Goal: Information Seeking & Learning: Learn about a topic

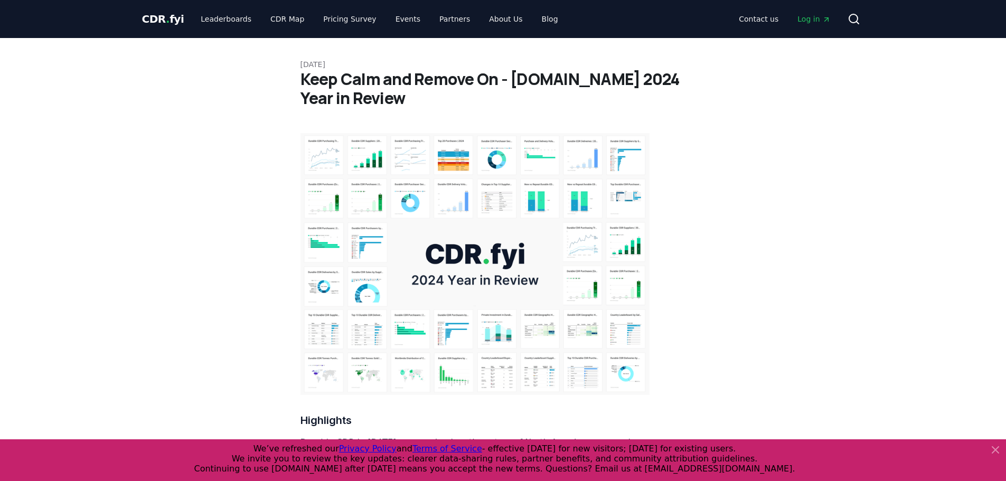
click at [167, 16] on span "CDR . fyi" at bounding box center [163, 19] width 42 height 13
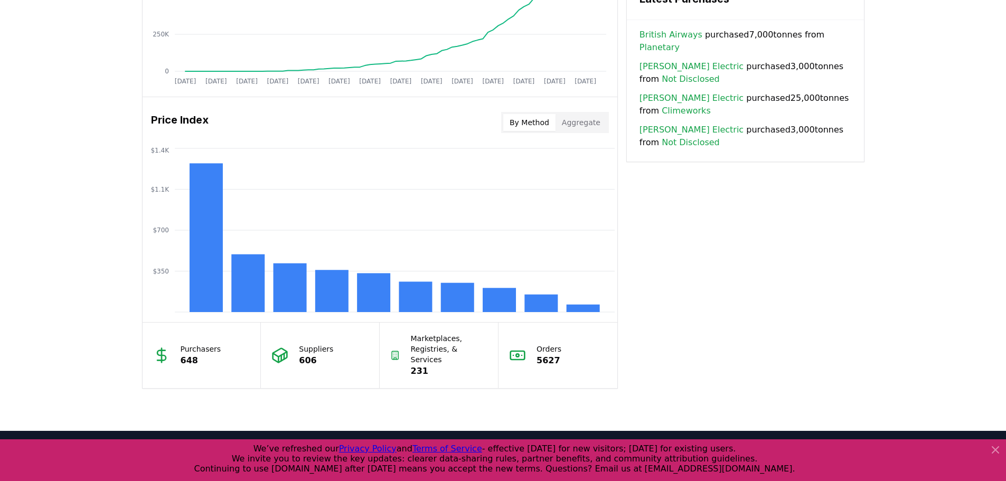
scroll to position [782, 0]
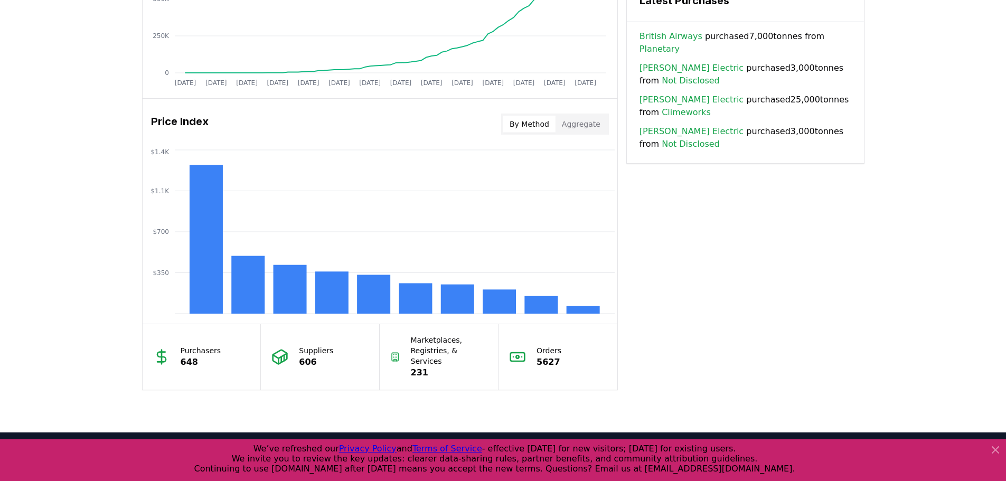
click at [579, 123] on button "Aggregate" at bounding box center [581, 124] width 51 height 17
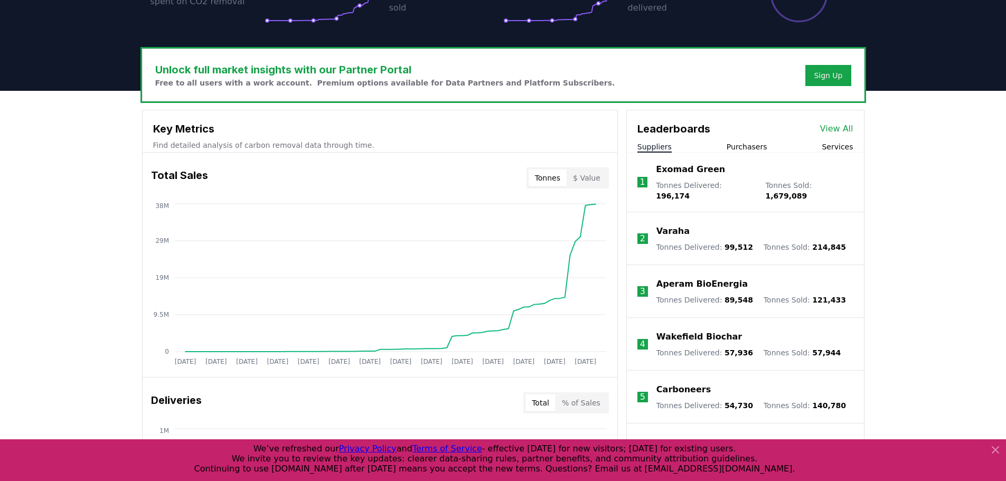
scroll to position [0, 0]
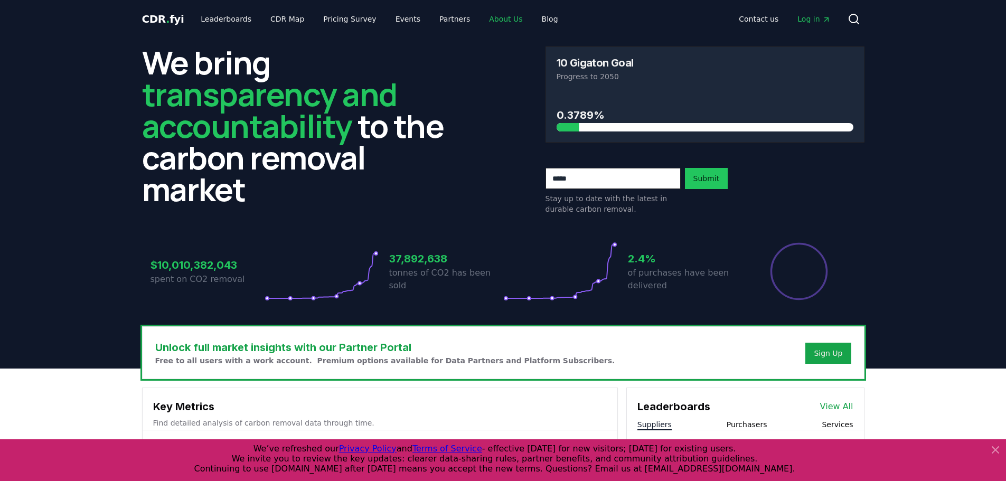
click at [491, 15] on link "About Us" at bounding box center [506, 19] width 50 height 19
